Goal: Information Seeking & Learning: Learn about a topic

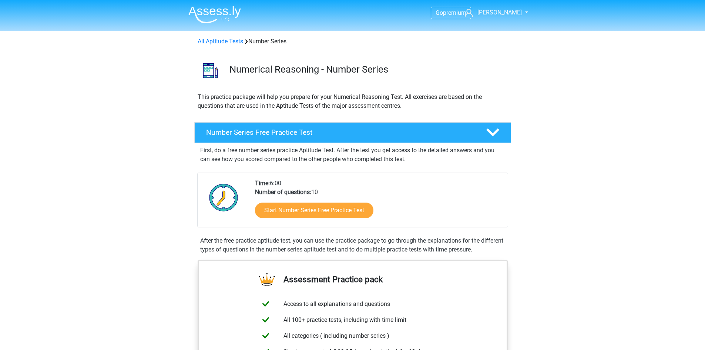
scroll to position [37, 0]
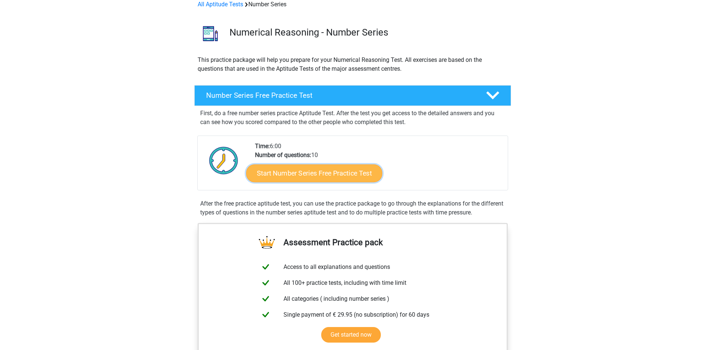
click at [305, 179] on link "Start Number Series Free Practice Test" at bounding box center [314, 173] width 136 height 18
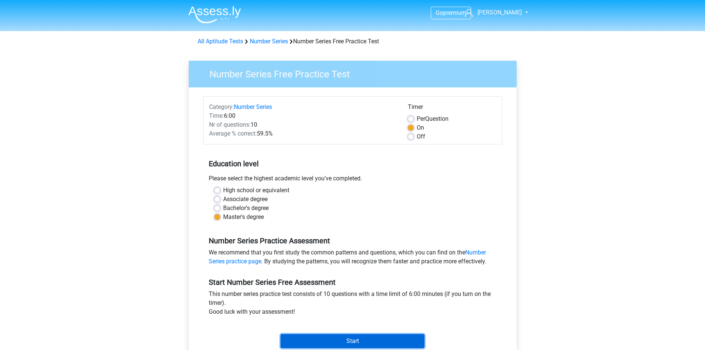
click at [319, 341] on input "Start" at bounding box center [353, 341] width 144 height 14
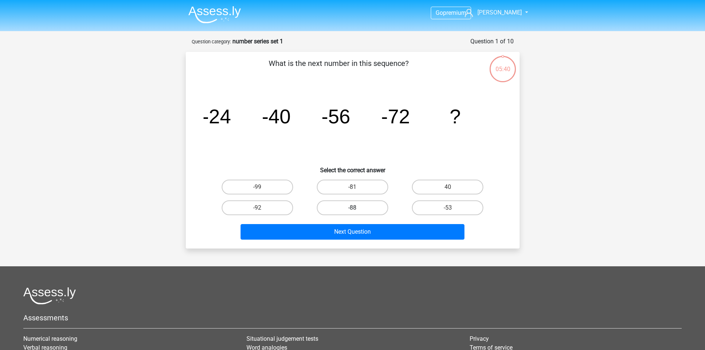
click at [381, 207] on label "-88" at bounding box center [352, 207] width 71 height 15
click at [357, 208] on input "-88" at bounding box center [354, 210] width 5 height 5
radio input "true"
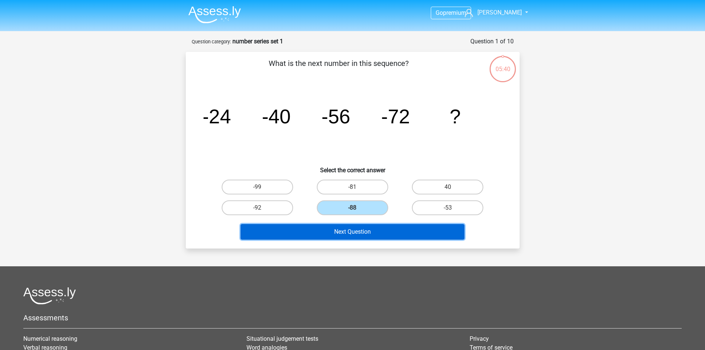
click at [380, 231] on button "Next Question" at bounding box center [353, 232] width 224 height 16
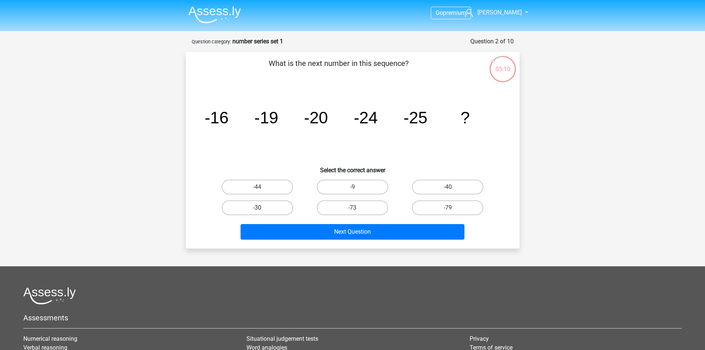
click at [276, 204] on label "-30" at bounding box center [257, 207] width 71 height 15
click at [262, 208] on input "-30" at bounding box center [259, 210] width 5 height 5
radio input "true"
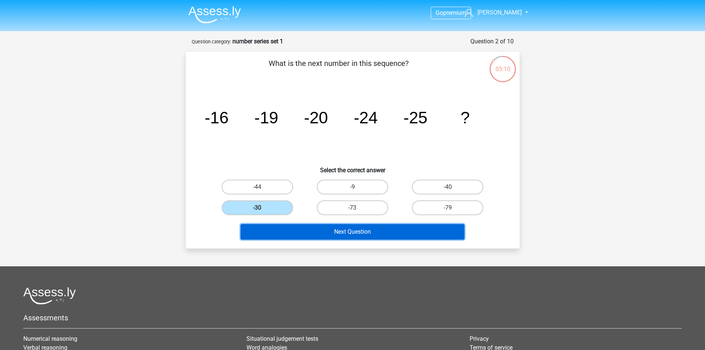
click at [316, 236] on button "Next Question" at bounding box center [353, 232] width 224 height 16
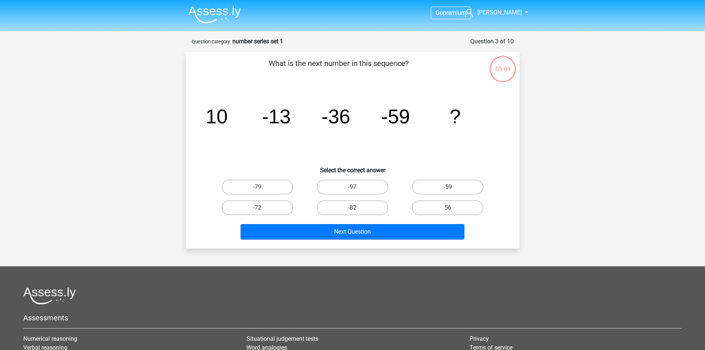
scroll to position [37, 0]
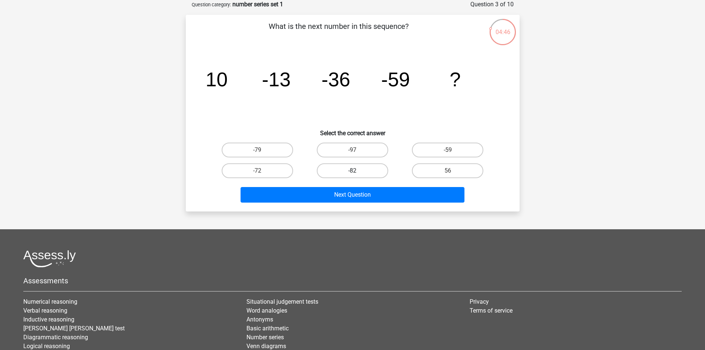
click at [356, 176] on label "-82" at bounding box center [352, 170] width 71 height 15
click at [356, 175] on input "-82" at bounding box center [354, 173] width 5 height 5
radio input "true"
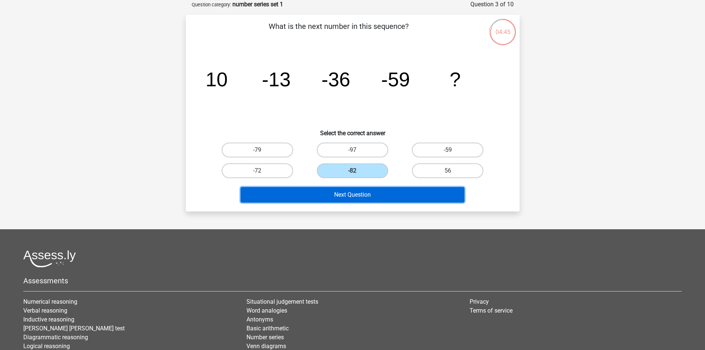
click at [367, 195] on button "Next Question" at bounding box center [353, 195] width 224 height 16
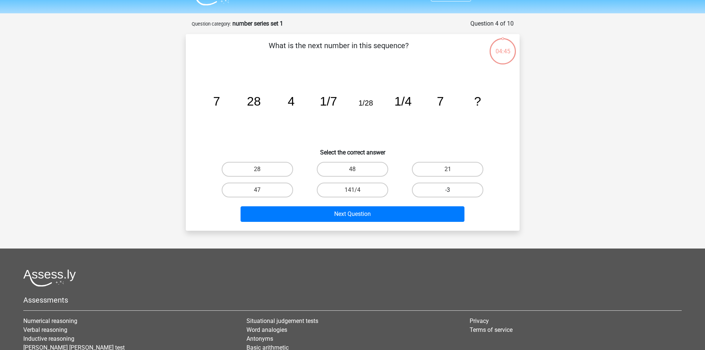
scroll to position [0, 0]
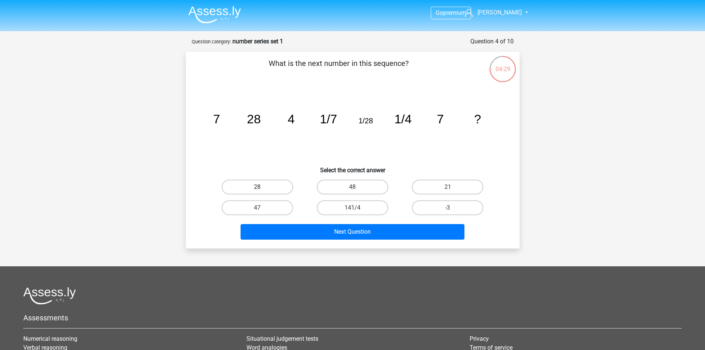
click at [258, 184] on label "28" at bounding box center [257, 187] width 71 height 15
click at [258, 187] on input "28" at bounding box center [259, 189] width 5 height 5
radio input "true"
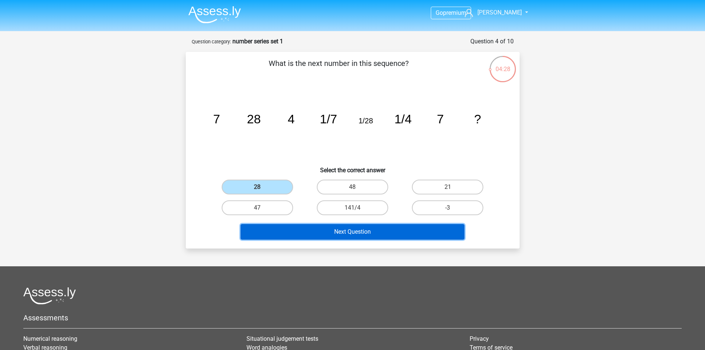
click at [348, 238] on button "Next Question" at bounding box center [353, 232] width 224 height 16
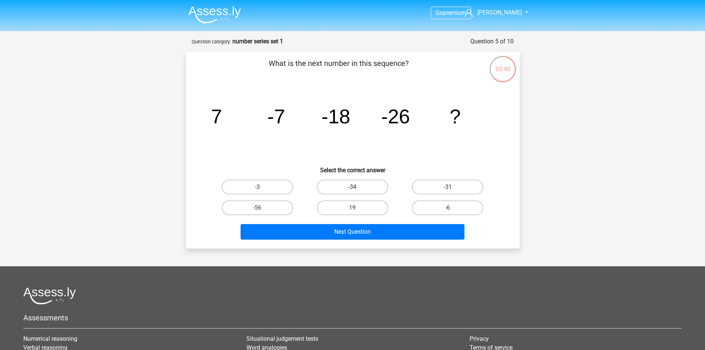
click at [374, 188] on label "-34" at bounding box center [352, 187] width 71 height 15
click at [357, 188] on input "-34" at bounding box center [354, 189] width 5 height 5
radio input "true"
click at [445, 191] on label "-31" at bounding box center [447, 187] width 71 height 15
click at [448, 191] on input "-31" at bounding box center [450, 189] width 5 height 5
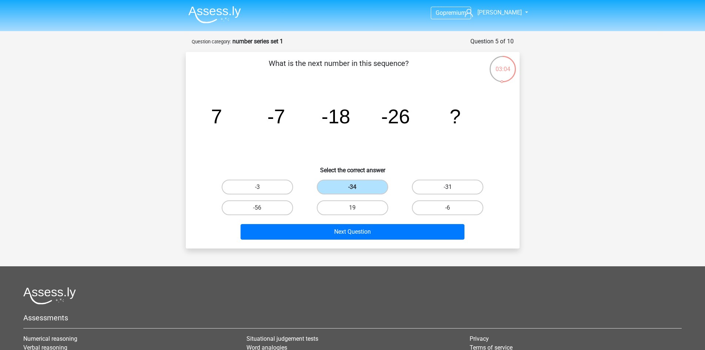
radio input "true"
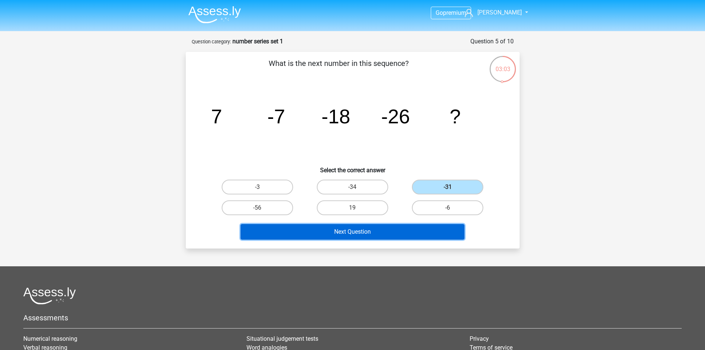
click at [384, 231] on button "Next Question" at bounding box center [353, 232] width 224 height 16
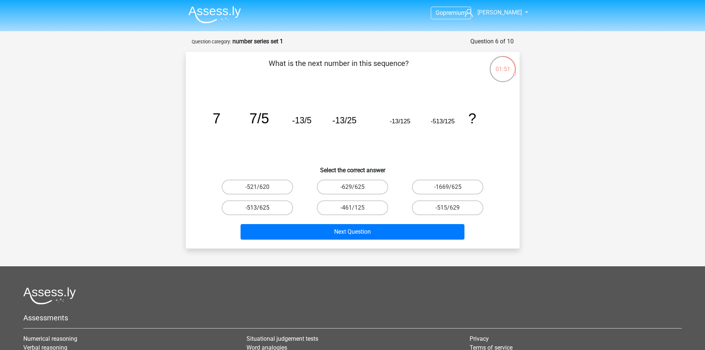
click at [266, 210] on label "-513/625" at bounding box center [257, 207] width 71 height 15
click at [262, 210] on input "-513/625" at bounding box center [259, 210] width 5 height 5
radio input "true"
click at [342, 242] on div "What is the next number in this sequence? image/svg+xml 7 7/5 -13/5 -13/25 -13/…" at bounding box center [353, 150] width 334 height 197
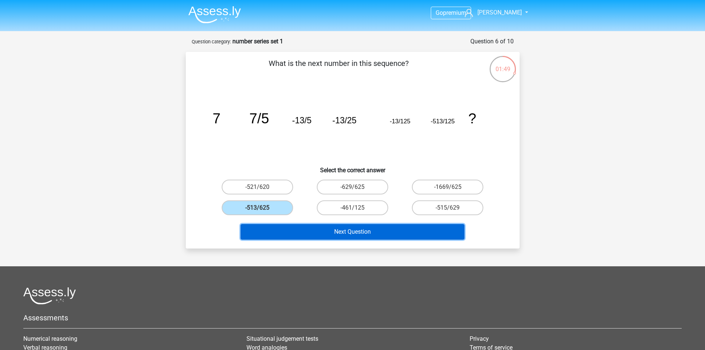
click at [344, 233] on button "Next Question" at bounding box center [353, 232] width 224 height 16
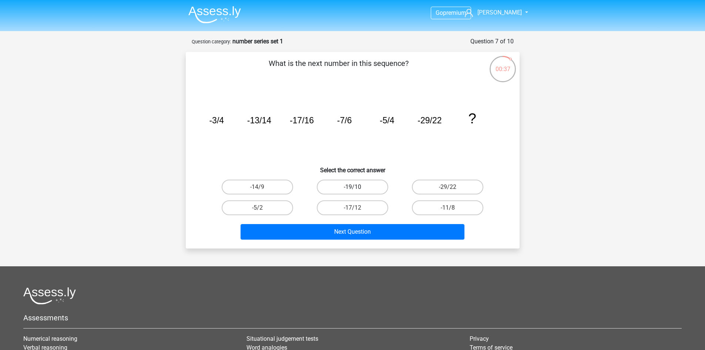
click at [346, 190] on label "-19/10" at bounding box center [352, 187] width 71 height 15
click at [352, 190] on input "-19/10" at bounding box center [354, 189] width 5 height 5
radio input "true"
click at [379, 243] on div "What is the next number in this sequence? image/svg+xml -3/4 -13/14 -17/16 -7/6…" at bounding box center [353, 150] width 334 height 197
click at [375, 219] on div "Next Question" at bounding box center [353, 230] width 310 height 24
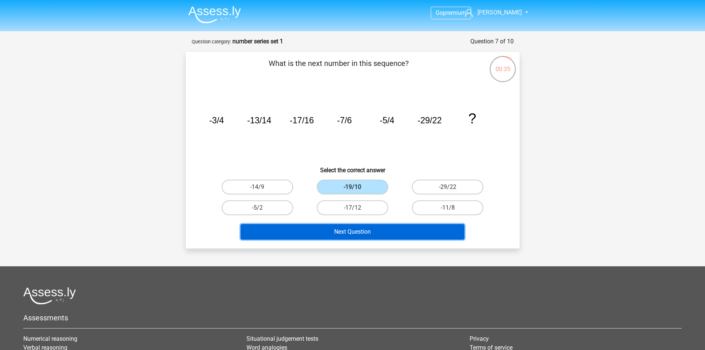
click at [374, 236] on button "Next Question" at bounding box center [353, 232] width 224 height 16
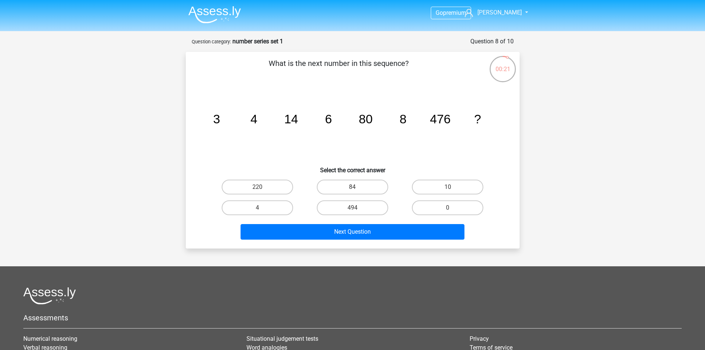
click at [302, 185] on div "10" at bounding box center [257, 187] width 89 height 15
click at [441, 186] on label "10" at bounding box center [447, 187] width 71 height 15
click at [448, 187] on input "10" at bounding box center [450, 189] width 5 height 5
radio input "true"
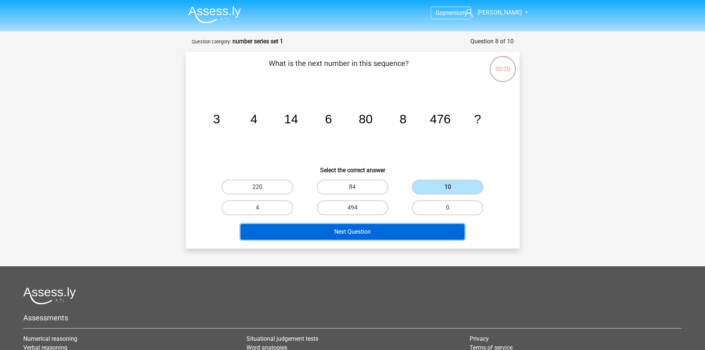
click at [398, 230] on button "Next Question" at bounding box center [353, 232] width 224 height 16
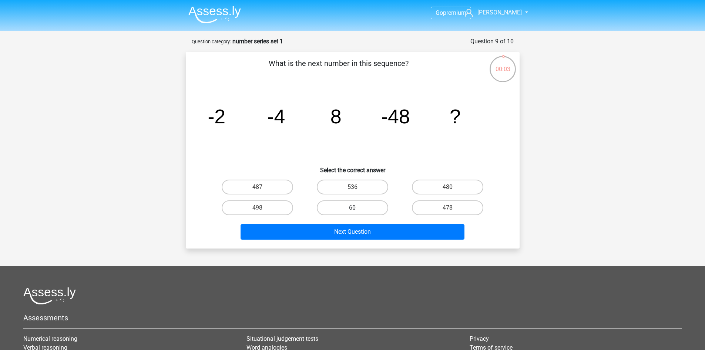
click at [368, 208] on label "60" at bounding box center [352, 207] width 71 height 15
click at [357, 208] on input "60" at bounding box center [354, 210] width 5 height 5
radio input "true"
click at [374, 221] on div "Next Question" at bounding box center [353, 230] width 310 height 24
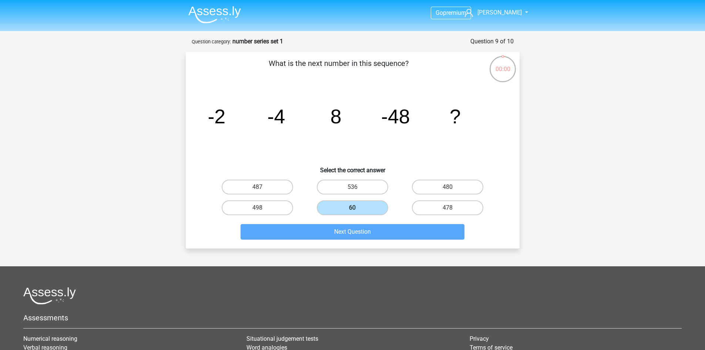
click at [492, 107] on icon "image/svg+xml -2 -4 8 -48 ?" at bounding box center [353, 123] width 298 height 75
click at [308, 70] on p "What is the next number in this sequence?" at bounding box center [339, 69] width 282 height 22
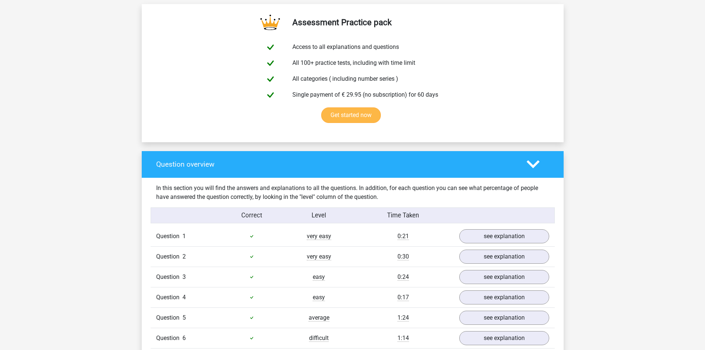
scroll to position [518, 0]
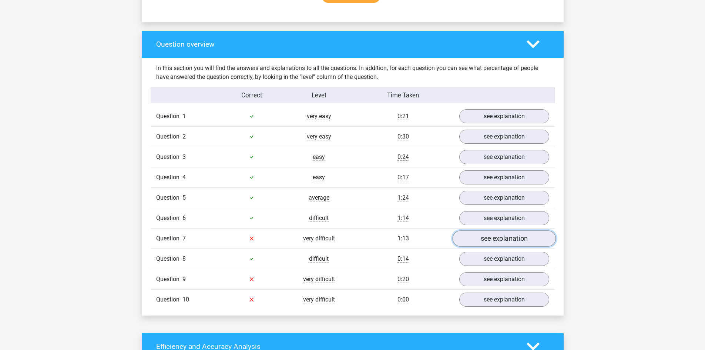
click at [526, 237] on link "see explanation" at bounding box center [503, 238] width 103 height 16
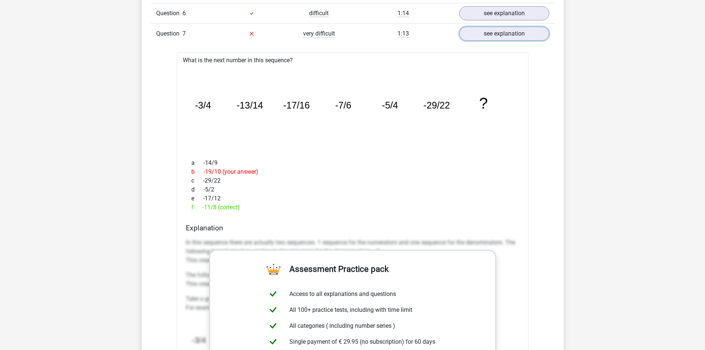
scroll to position [814, 0]
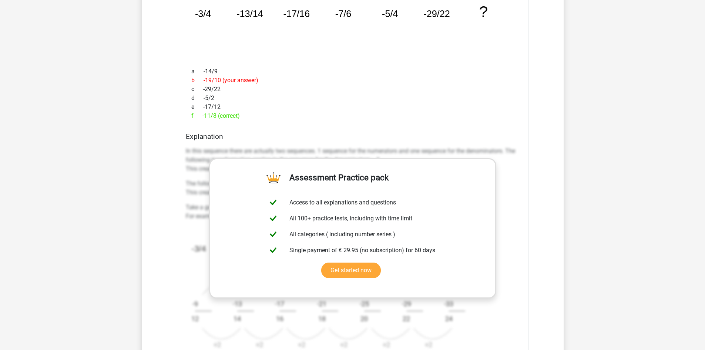
click at [202, 184] on p "The following transformation applies to the sequence for the numerators: +2 Thi…" at bounding box center [353, 188] width 334 height 18
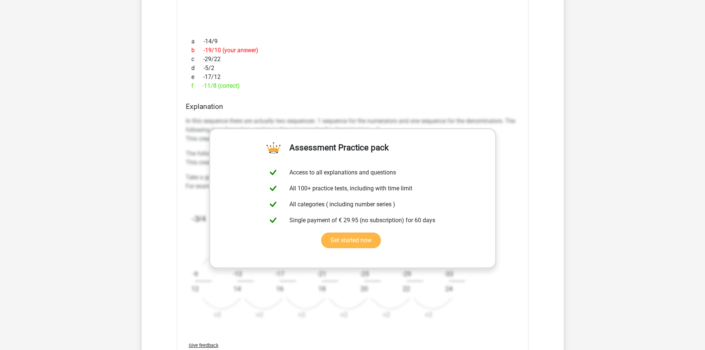
scroll to position [1037, 0]
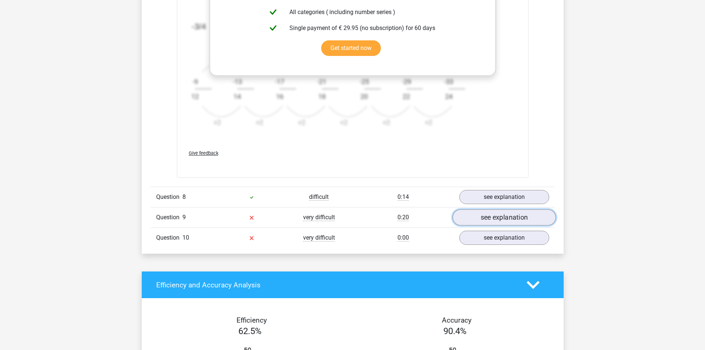
click at [522, 215] on link "see explanation" at bounding box center [503, 218] width 103 height 16
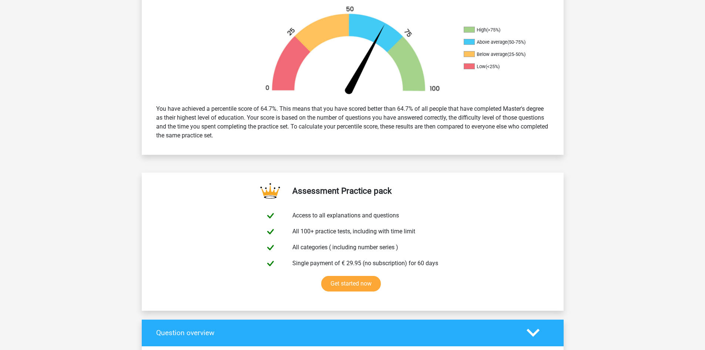
scroll to position [148, 0]
